Goal: Information Seeking & Learning: Learn about a topic

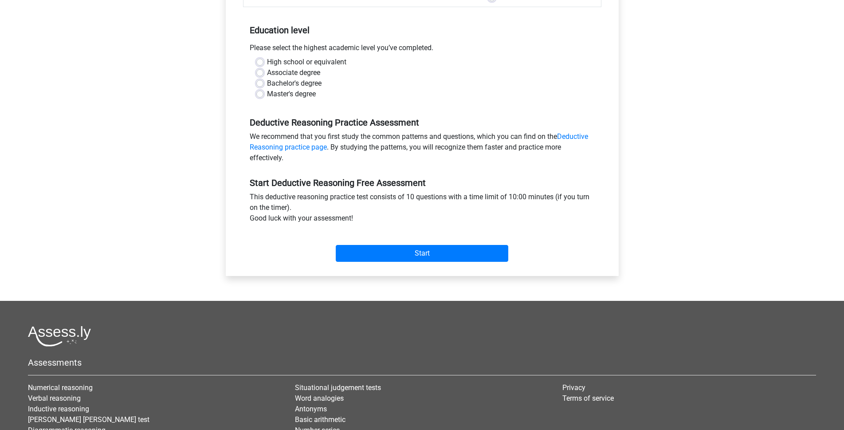
scroll to position [177, 0]
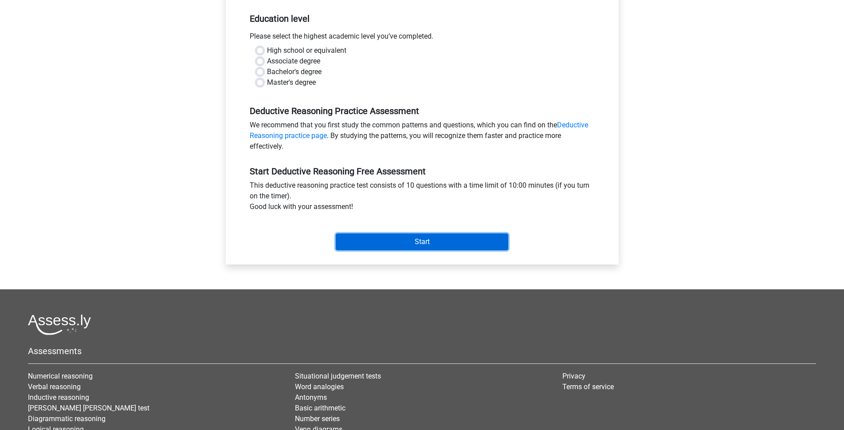
click at [440, 241] on input "Start" at bounding box center [422, 241] width 172 height 17
click at [481, 69] on div "Bachelor's degree" at bounding box center [422, 72] width 332 height 11
click at [267, 47] on label "High school or equivalent" at bounding box center [306, 50] width 79 height 11
click at [259, 47] on input "High school or equivalent" at bounding box center [259, 49] width 7 height 9
radio input "true"
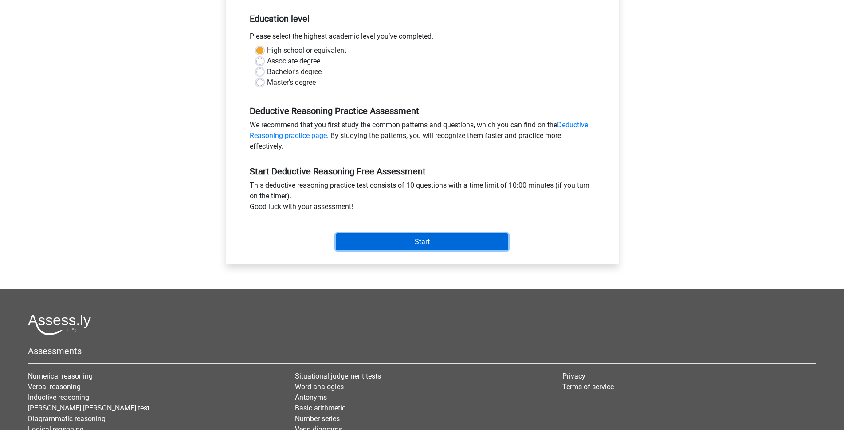
click at [398, 245] on input "Start" at bounding box center [422, 241] width 172 height 17
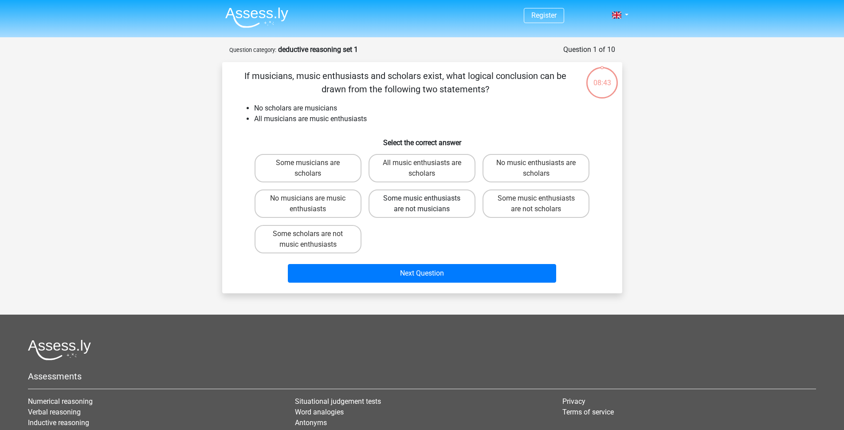
click at [434, 200] on label "Some music enthusiasts are not musicians" at bounding box center [421, 203] width 107 height 28
click at [427, 200] on input "Some music enthusiasts are not musicians" at bounding box center [425, 201] width 6 height 6
radio input "true"
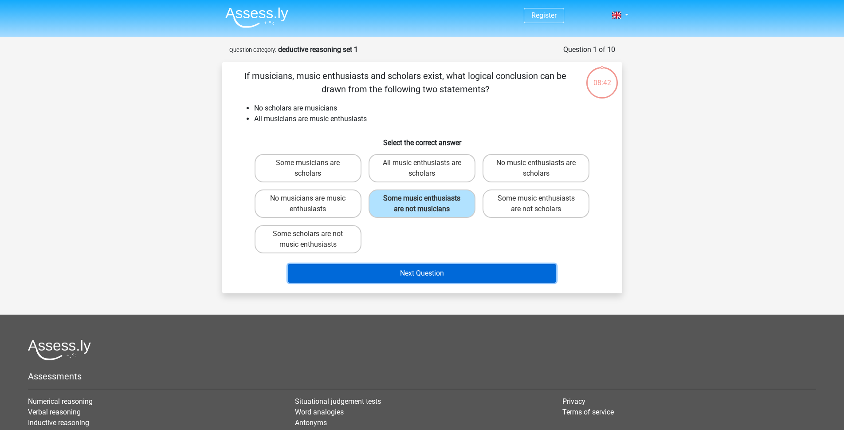
click at [423, 277] on button "Next Question" at bounding box center [422, 273] width 268 height 19
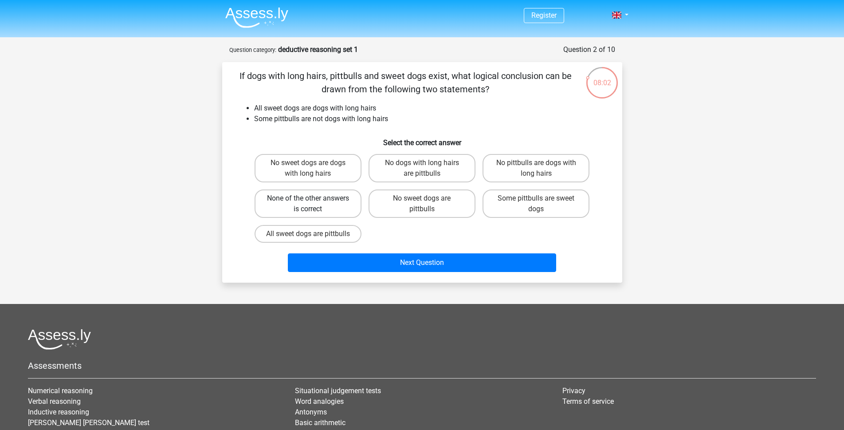
click at [322, 205] on label "None of the other answers is correct" at bounding box center [307, 203] width 107 height 28
click at [313, 204] on input "None of the other answers is correct" at bounding box center [311, 201] width 6 height 6
radio input "true"
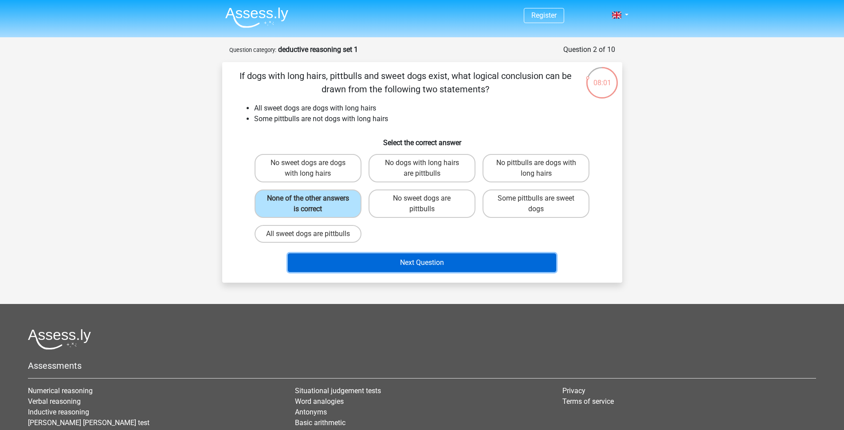
click at [408, 272] on button "Next Question" at bounding box center [422, 262] width 268 height 19
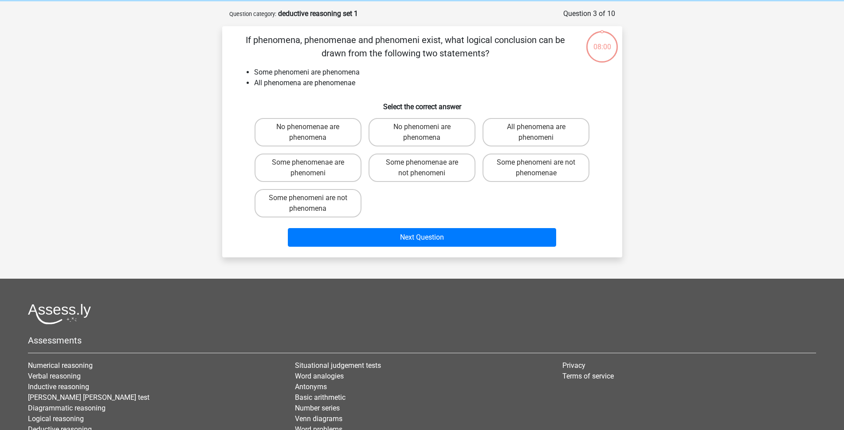
scroll to position [44, 0]
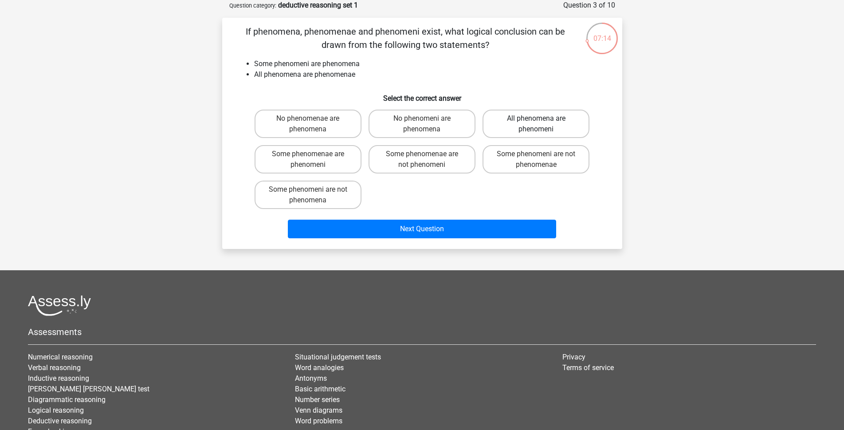
click at [536, 125] on label "All phenomena are phenomeni" at bounding box center [535, 124] width 107 height 28
click at [536, 124] on input "All phenomena are phenomeni" at bounding box center [539, 121] width 6 height 6
radio input "true"
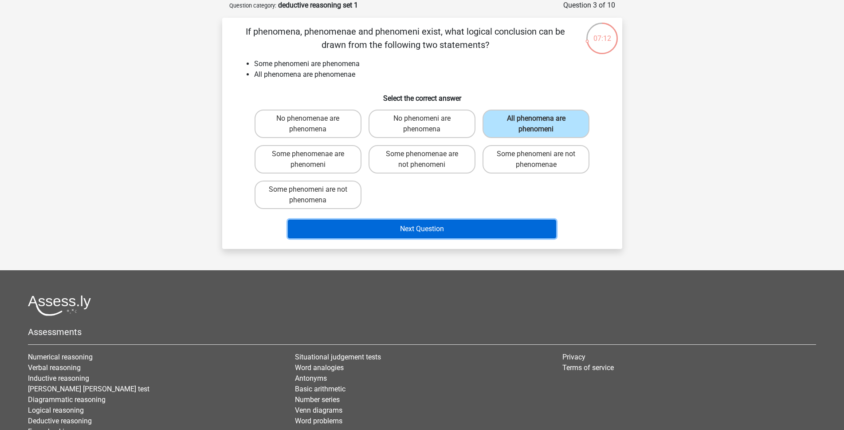
click at [500, 227] on button "Next Question" at bounding box center [422, 228] width 268 height 19
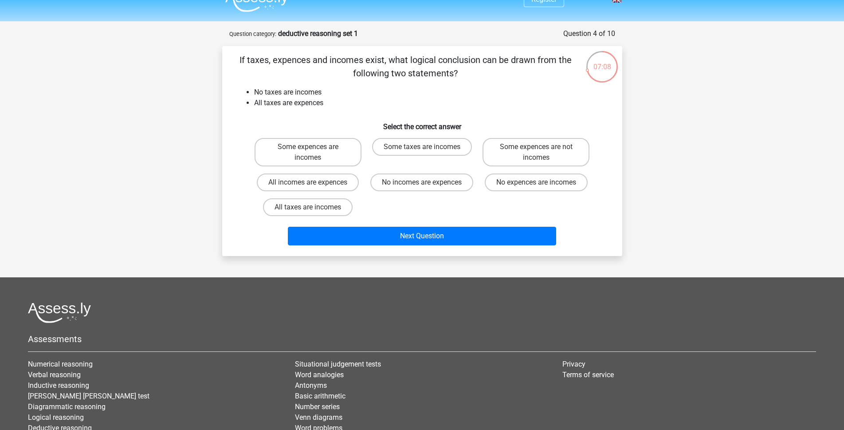
scroll to position [0, 0]
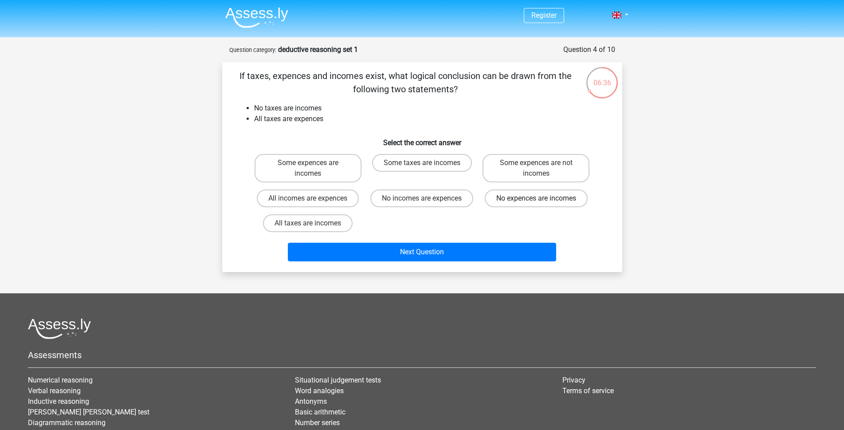
click at [532, 199] on label "No expences are incomes" at bounding box center [536, 198] width 103 height 18
click at [536, 199] on input "No expences are incomes" at bounding box center [539, 201] width 6 height 6
radio input "true"
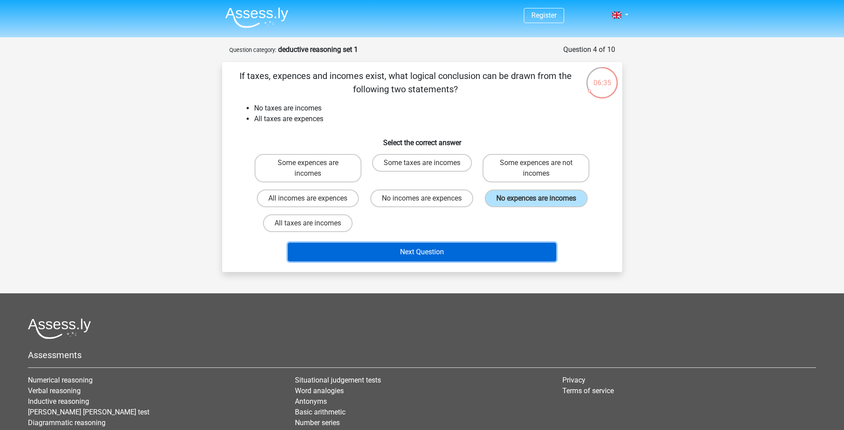
click at [502, 252] on button "Next Question" at bounding box center [422, 252] width 268 height 19
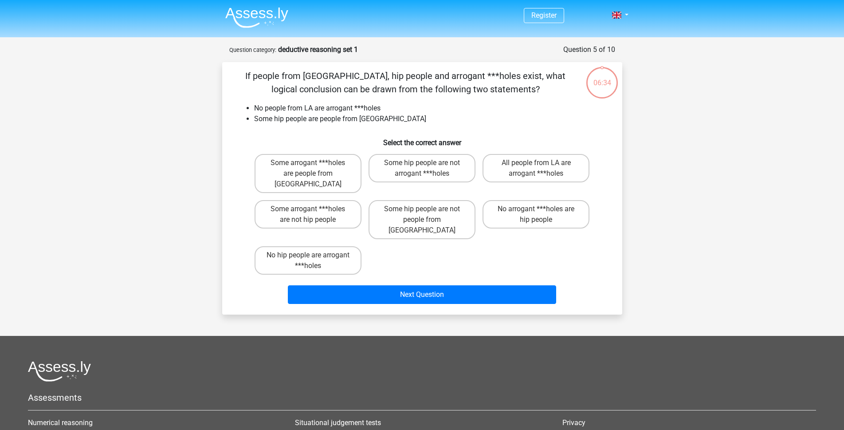
scroll to position [44, 0]
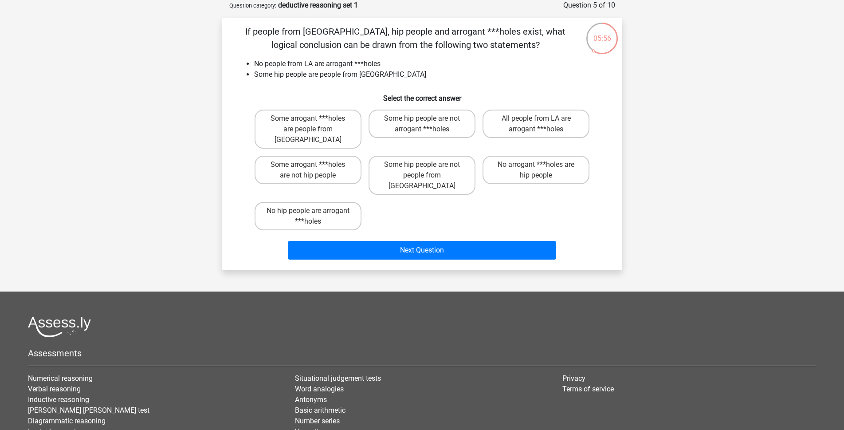
click at [540, 120] on input "All people from LA are arrogant ***holes" at bounding box center [539, 121] width 6 height 6
radio input "true"
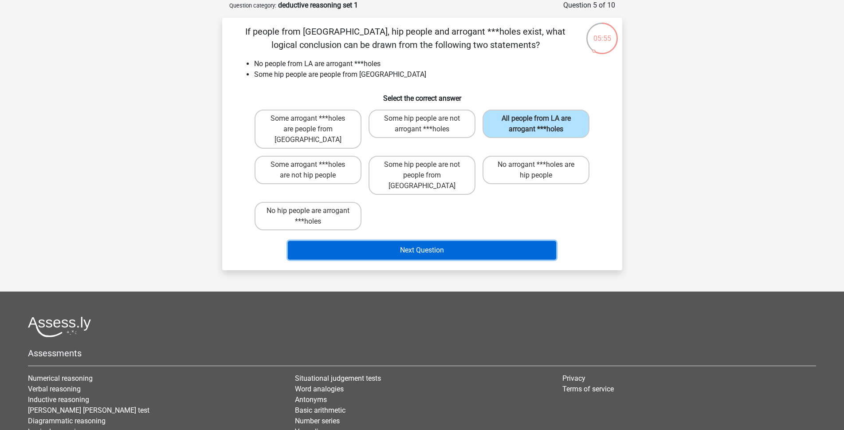
click at [523, 241] on button "Next Question" at bounding box center [422, 250] width 268 height 19
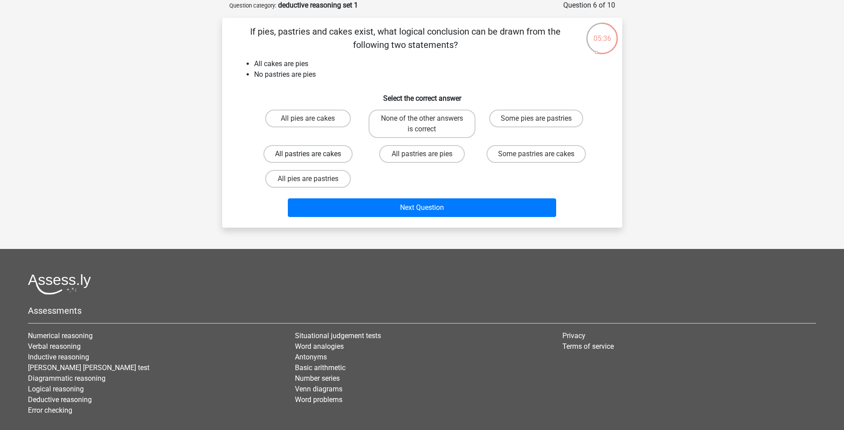
click at [318, 152] on label "All pastries are cakes" at bounding box center [307, 154] width 89 height 18
click at [313, 154] on input "All pastries are cakes" at bounding box center [311, 157] width 6 height 6
radio input "true"
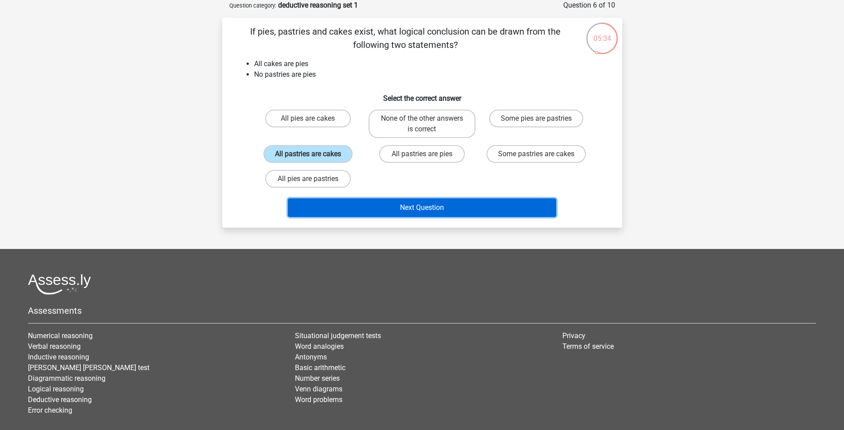
click at [476, 208] on button "Next Question" at bounding box center [422, 207] width 268 height 19
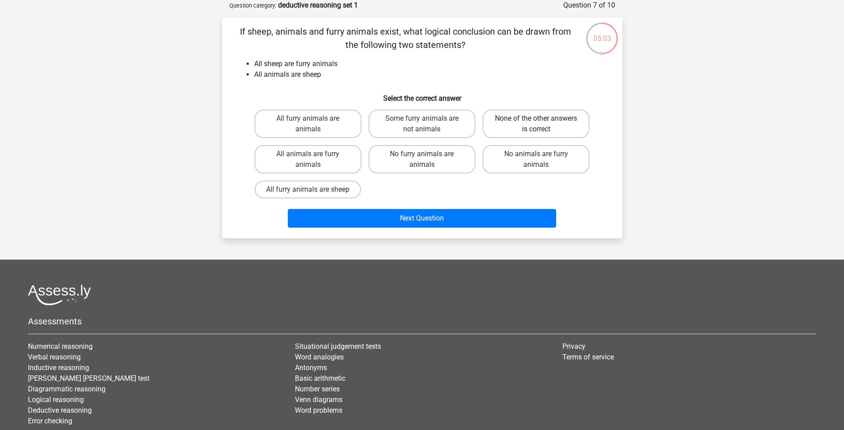
click at [517, 125] on label "None of the other answers is correct" at bounding box center [535, 124] width 107 height 28
click at [536, 124] on input "None of the other answers is correct" at bounding box center [539, 121] width 6 height 6
radio input "true"
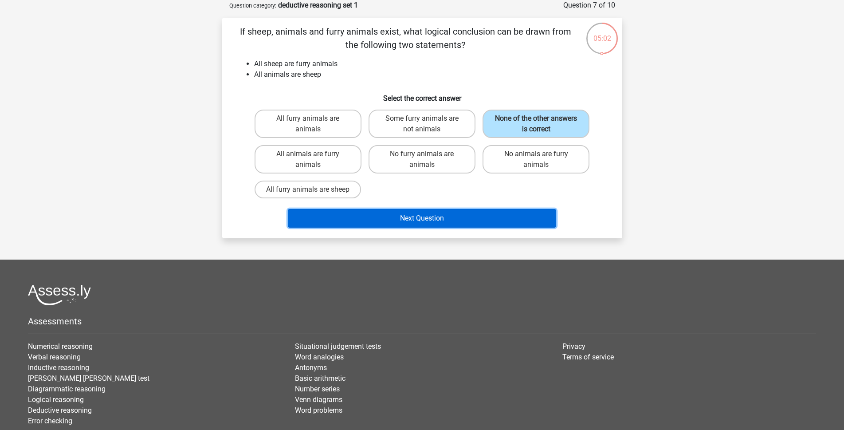
click at [496, 213] on button "Next Question" at bounding box center [422, 218] width 268 height 19
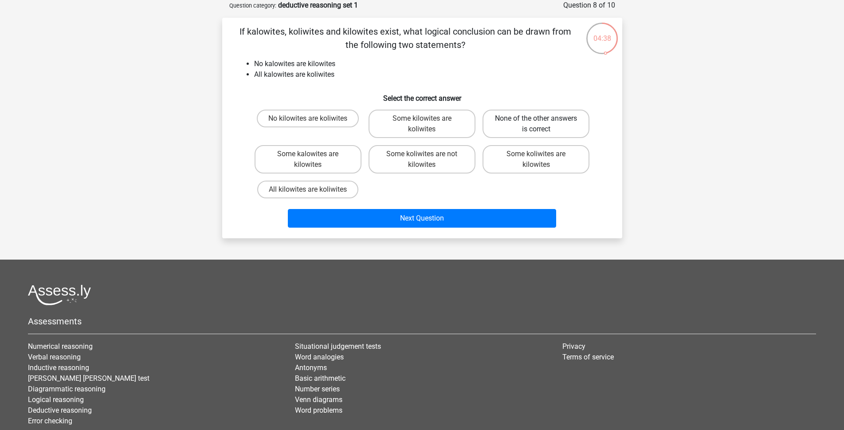
click at [538, 128] on label "None of the other answers is correct" at bounding box center [535, 124] width 107 height 28
click at [538, 124] on input "None of the other answers is correct" at bounding box center [539, 121] width 6 height 6
radio input "true"
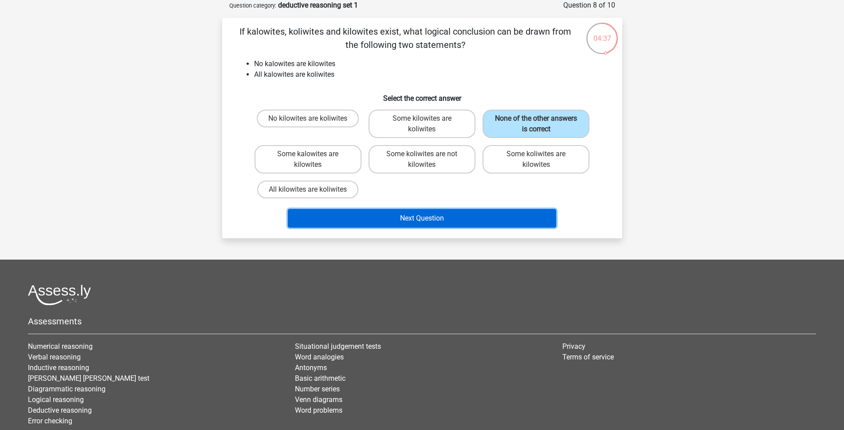
click at [504, 219] on button "Next Question" at bounding box center [422, 218] width 268 height 19
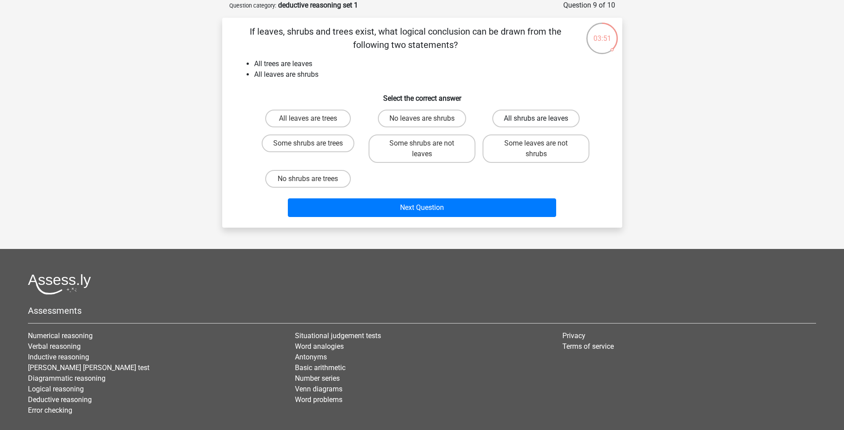
click at [536, 117] on label "All shrubs are leaves" at bounding box center [535, 119] width 87 height 18
click at [536, 118] on input "All shrubs are leaves" at bounding box center [539, 121] width 6 height 6
radio input "true"
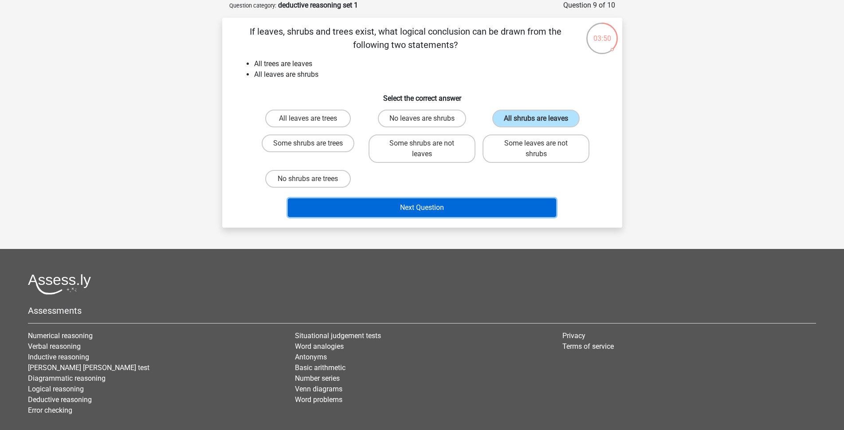
click at [494, 205] on button "Next Question" at bounding box center [422, 207] width 268 height 19
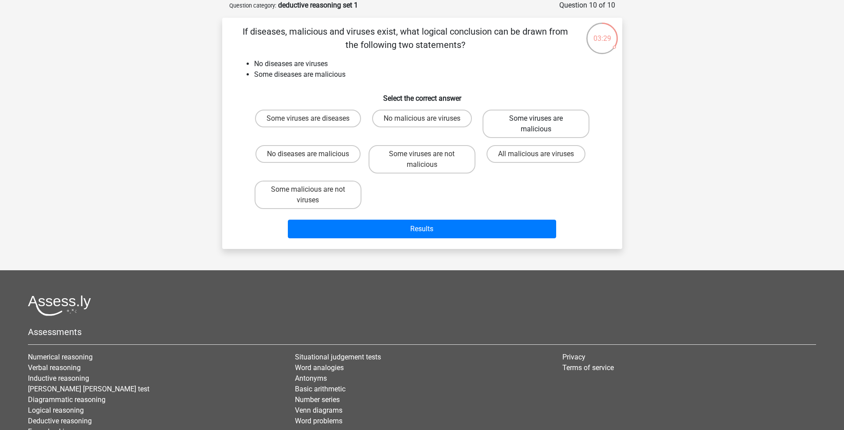
click at [523, 118] on label "Some viruses are malicious" at bounding box center [535, 124] width 107 height 28
click at [536, 118] on input "Some viruses are malicious" at bounding box center [539, 121] width 6 height 6
radio input "true"
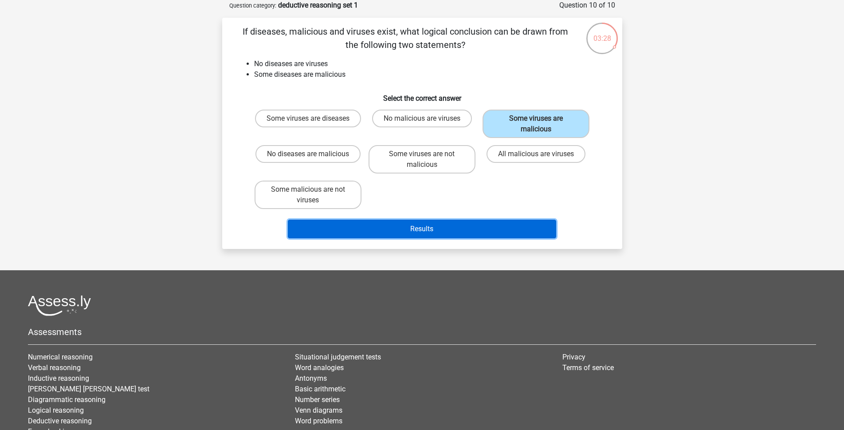
click at [496, 228] on button "Results" at bounding box center [422, 228] width 268 height 19
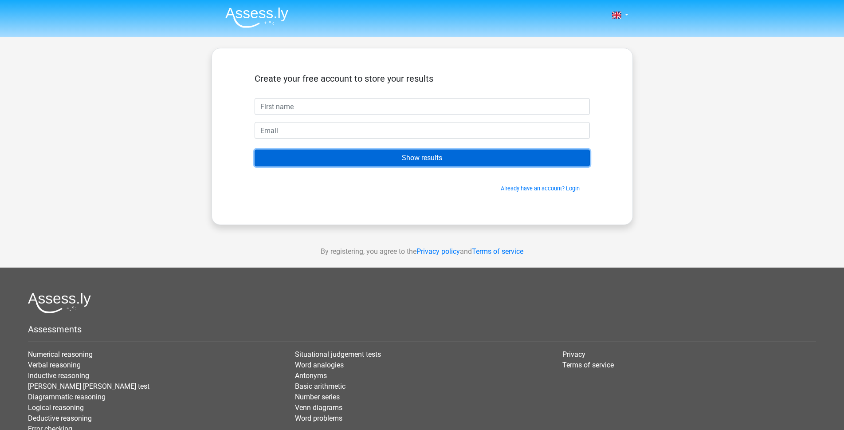
click at [411, 158] on input "Show results" at bounding box center [421, 157] width 335 height 17
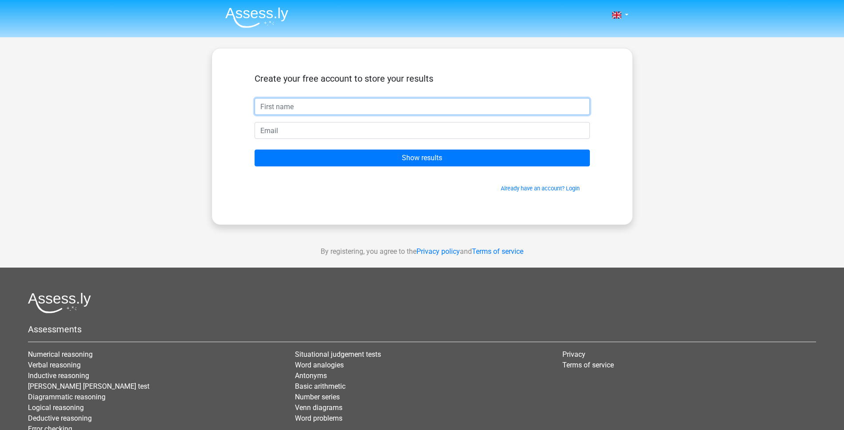
click at [314, 107] on input "text" at bounding box center [421, 106] width 335 height 17
type input "Nina"
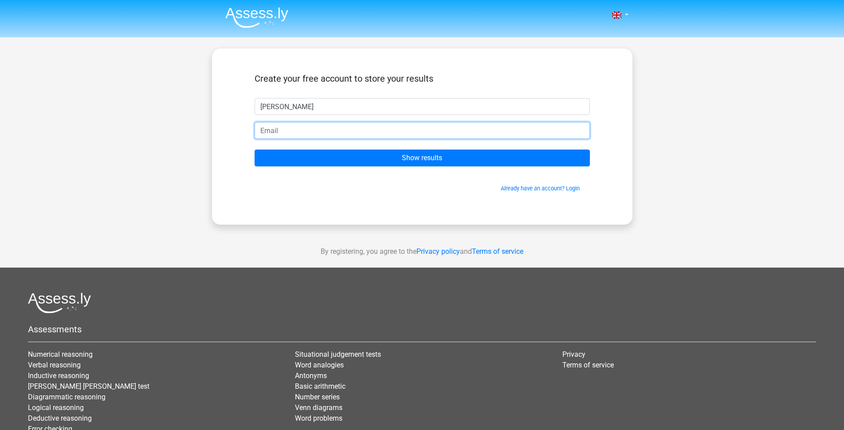
click at [305, 133] on input "email" at bounding box center [421, 130] width 335 height 17
type input "ninatiscali00@gmail.com"
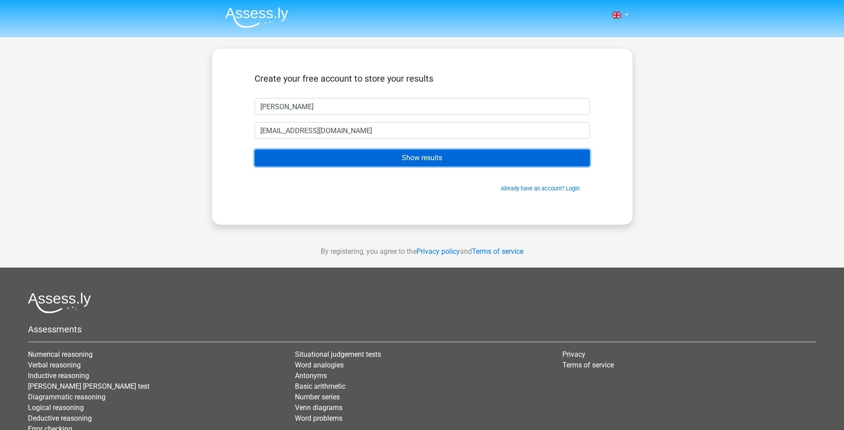
click at [349, 155] on input "Show results" at bounding box center [421, 157] width 335 height 17
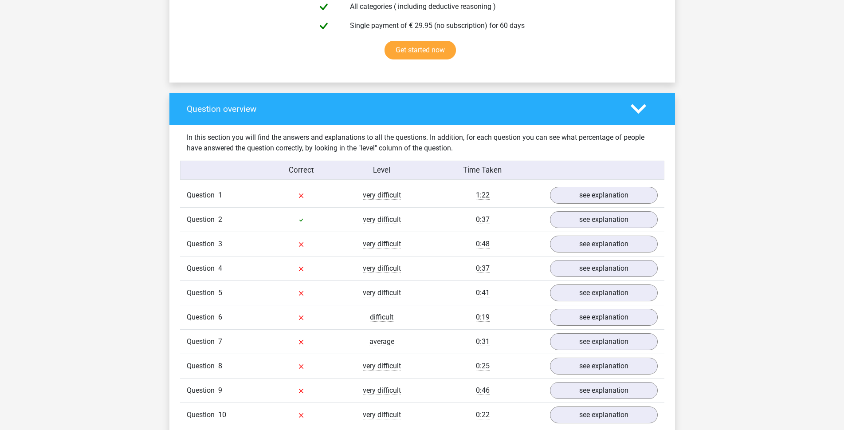
scroll to position [576, 0]
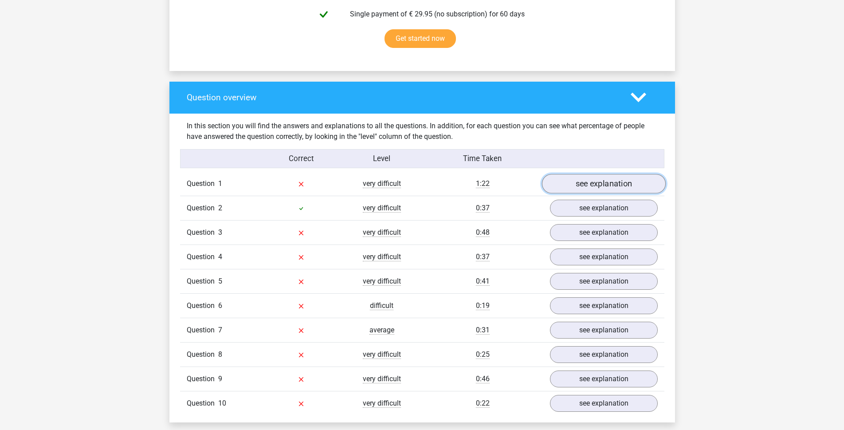
click at [622, 186] on link "see explanation" at bounding box center [603, 184] width 124 height 20
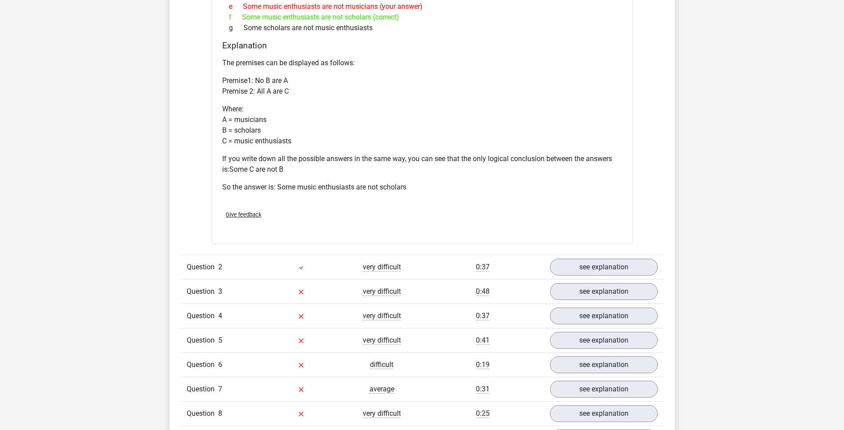
scroll to position [931, 0]
